Goal: Task Accomplishment & Management: Use online tool/utility

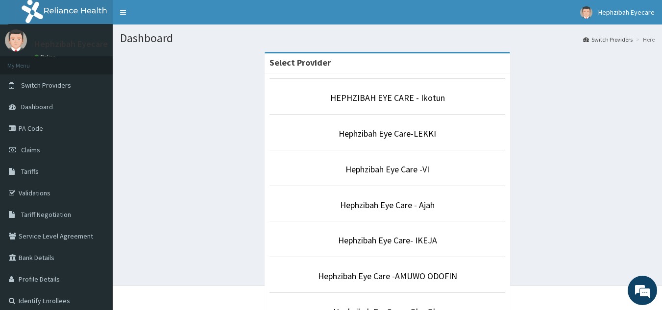
scroll to position [271, 0]
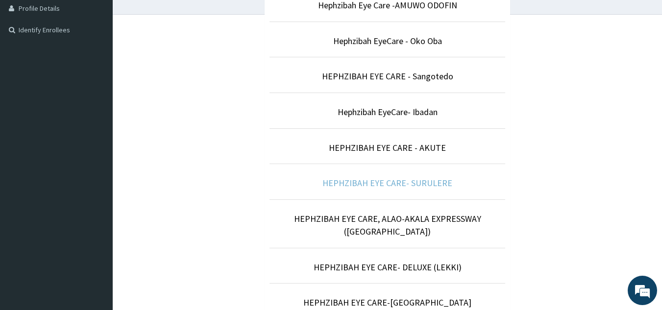
click at [406, 183] on link "HEPHZIBAH EYE CARE- SURULERE" at bounding box center [388, 182] width 130 height 11
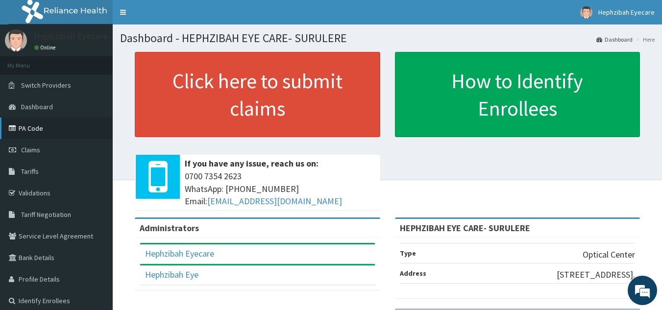
click at [46, 132] on link "PA Code" at bounding box center [56, 129] width 113 height 22
click at [42, 146] on link "Claims" at bounding box center [56, 150] width 113 height 22
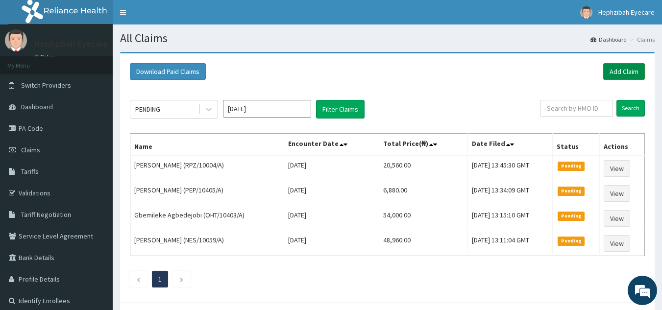
click at [624, 70] on link "Add Claim" at bounding box center [624, 71] width 42 height 17
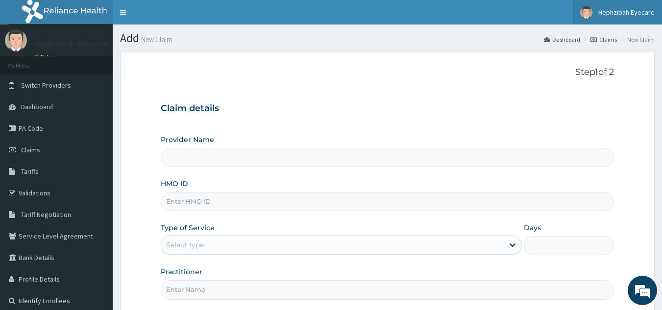
type input "HEPHZIBAH EYE CARE- SURULERE"
click at [598, 14] on link "Hephzibah Eyecare" at bounding box center [617, 12] width 89 height 25
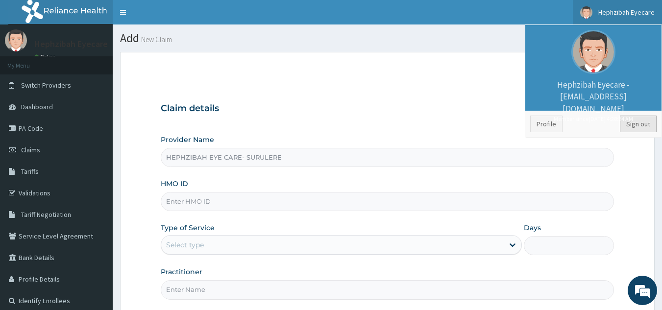
click at [635, 120] on link "Sign out" at bounding box center [638, 124] width 37 height 17
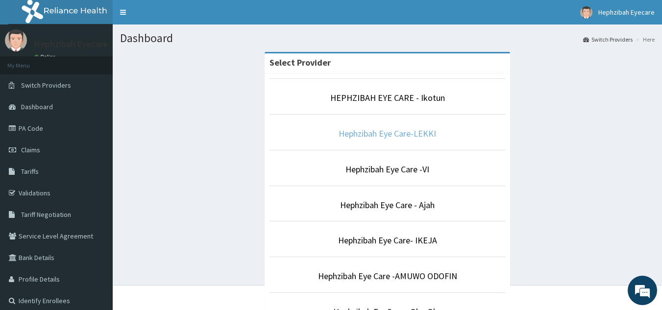
click at [372, 135] on link "Hephzibah Eye Care-LEKKI" at bounding box center [388, 133] width 98 height 11
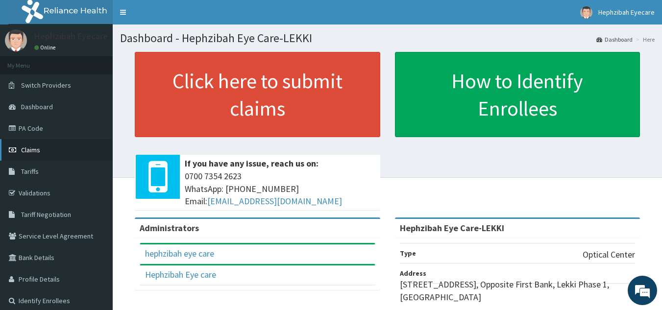
click at [25, 149] on span "Claims" at bounding box center [30, 150] width 19 height 9
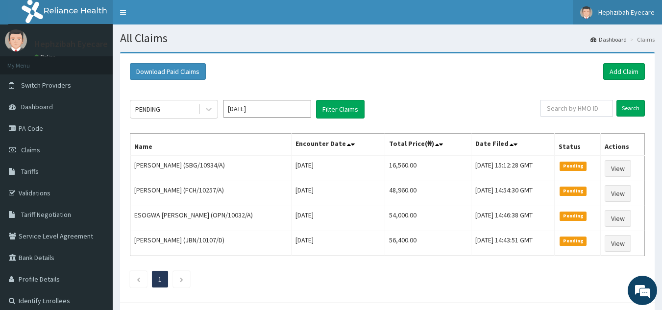
click at [629, 8] on span "Hephzibah Eyecare" at bounding box center [627, 12] width 56 height 9
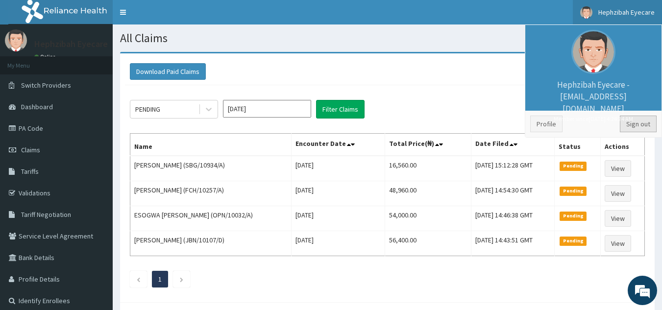
click at [635, 124] on link "Sign out" at bounding box center [638, 124] width 37 height 17
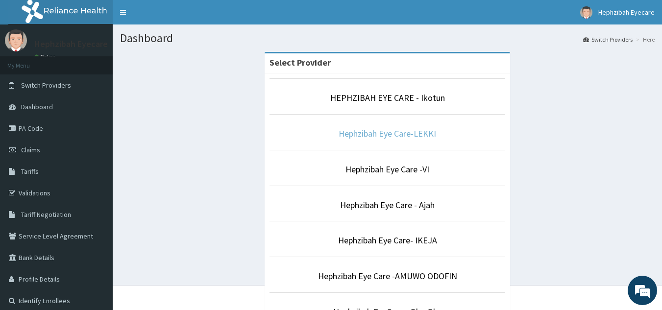
click at [425, 129] on link "Hephzibah Eye Care-LEKKI" at bounding box center [388, 133] width 98 height 11
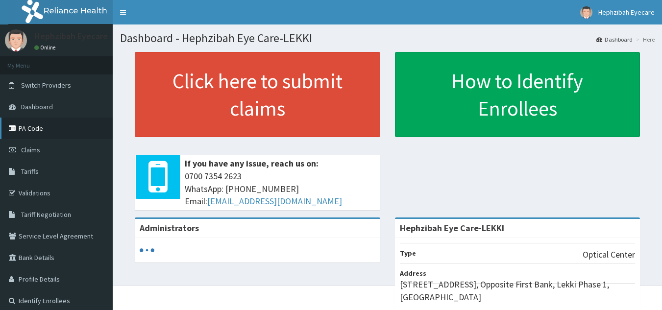
click at [56, 126] on link "PA Code" at bounding box center [56, 129] width 113 height 22
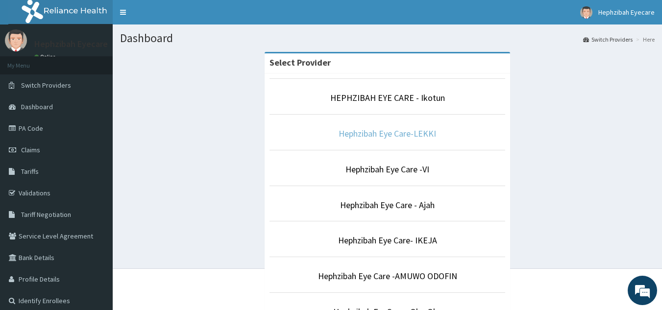
click at [407, 130] on link "Hephzibah Eye Care-LEKKI" at bounding box center [388, 133] width 98 height 11
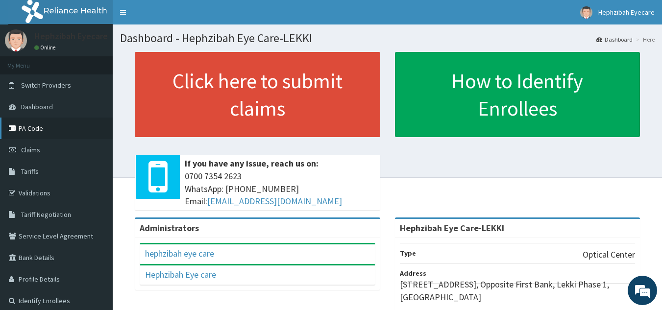
click at [48, 123] on link "PA Code" at bounding box center [56, 129] width 113 height 22
